Goal: Navigation & Orientation: Find specific page/section

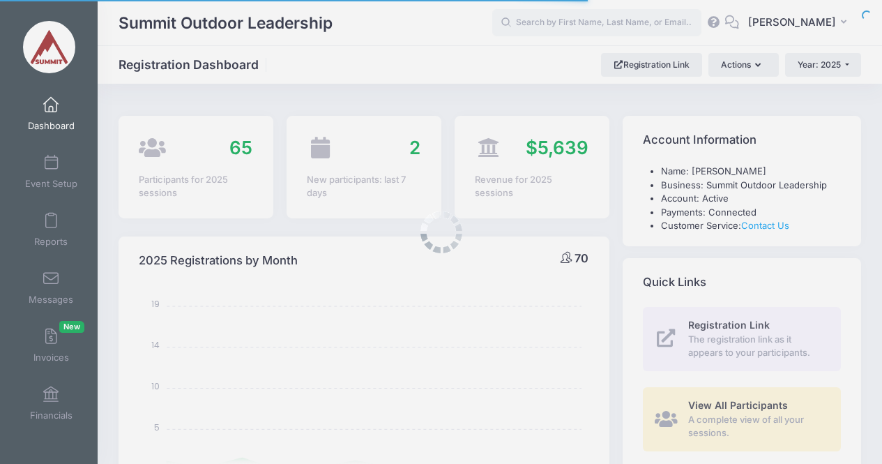
select select
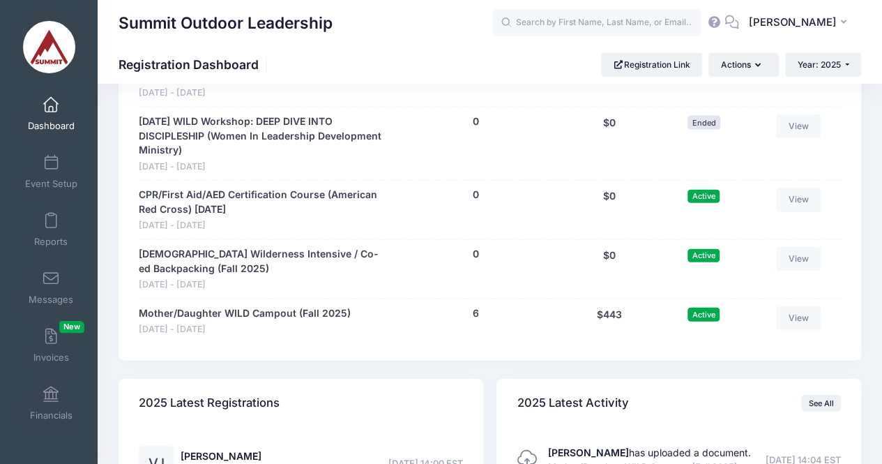
scroll to position [1513, 0]
click at [821, 24] on span "[PERSON_NAME]" at bounding box center [792, 22] width 88 height 15
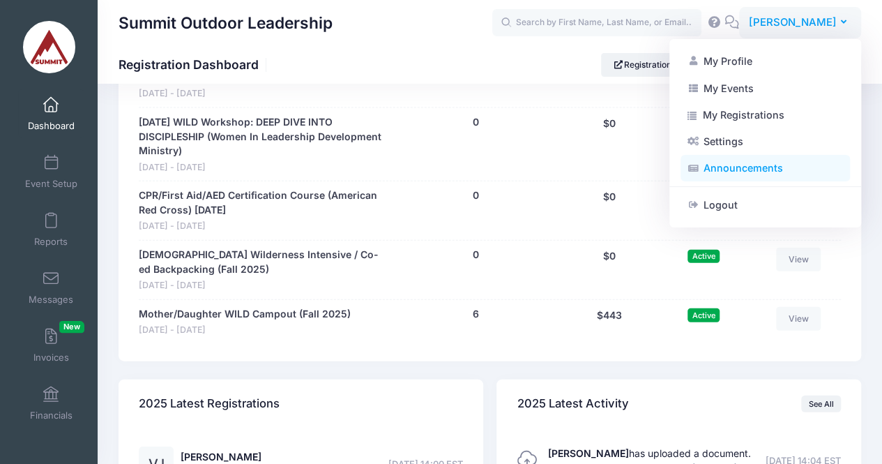
click at [734, 162] on link "Announcements" at bounding box center [765, 168] width 169 height 26
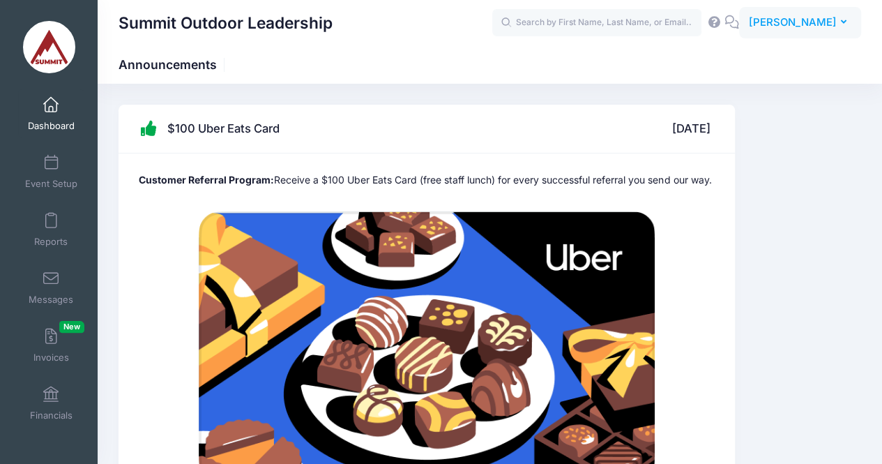
click at [800, 26] on span "[PERSON_NAME]" at bounding box center [792, 22] width 88 height 15
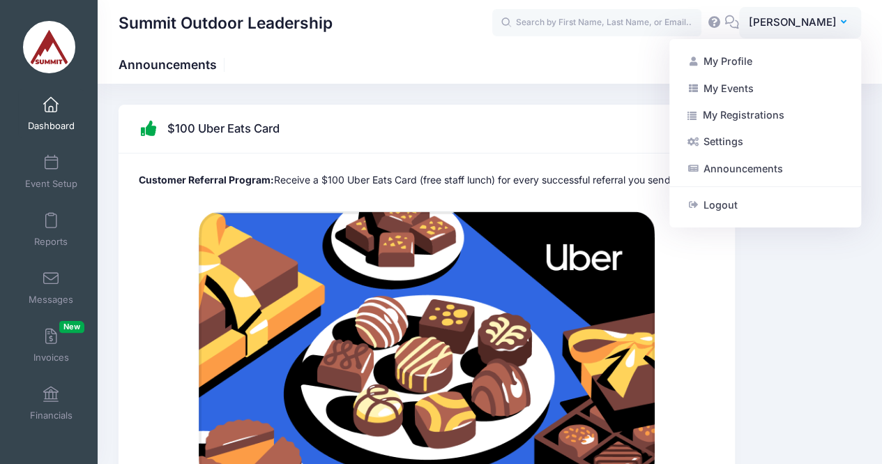
click at [722, 22] on icon at bounding box center [713, 21] width 15 height 9
